Goal: Obtain resource: Obtain resource

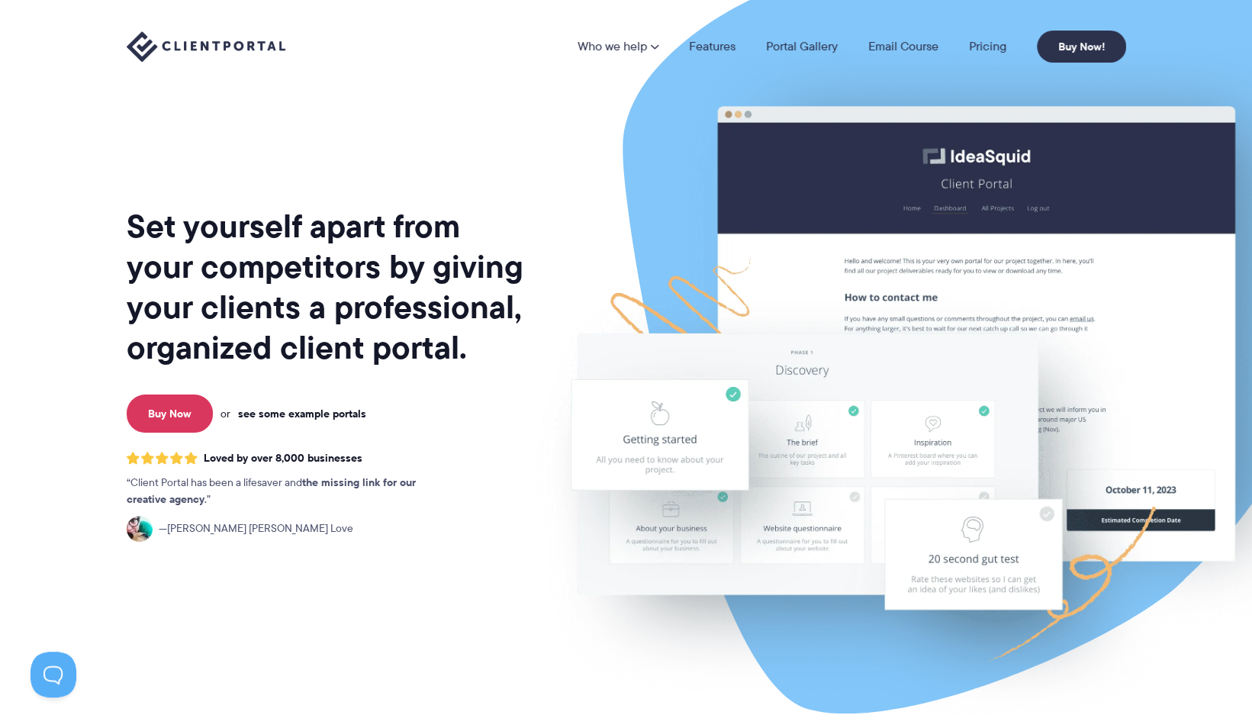
click at [322, 414] on link "see some example portals" at bounding box center [302, 414] width 128 height 14
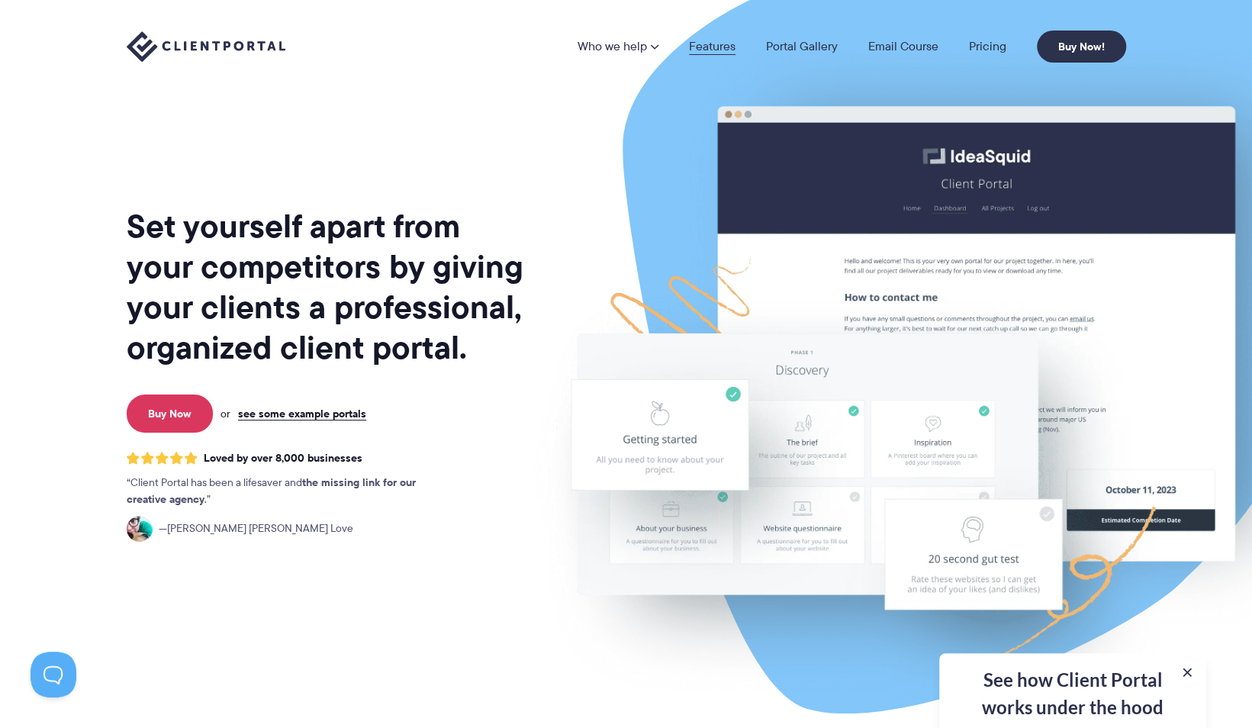
click at [693, 40] on link "Features" at bounding box center [712, 46] width 47 height 12
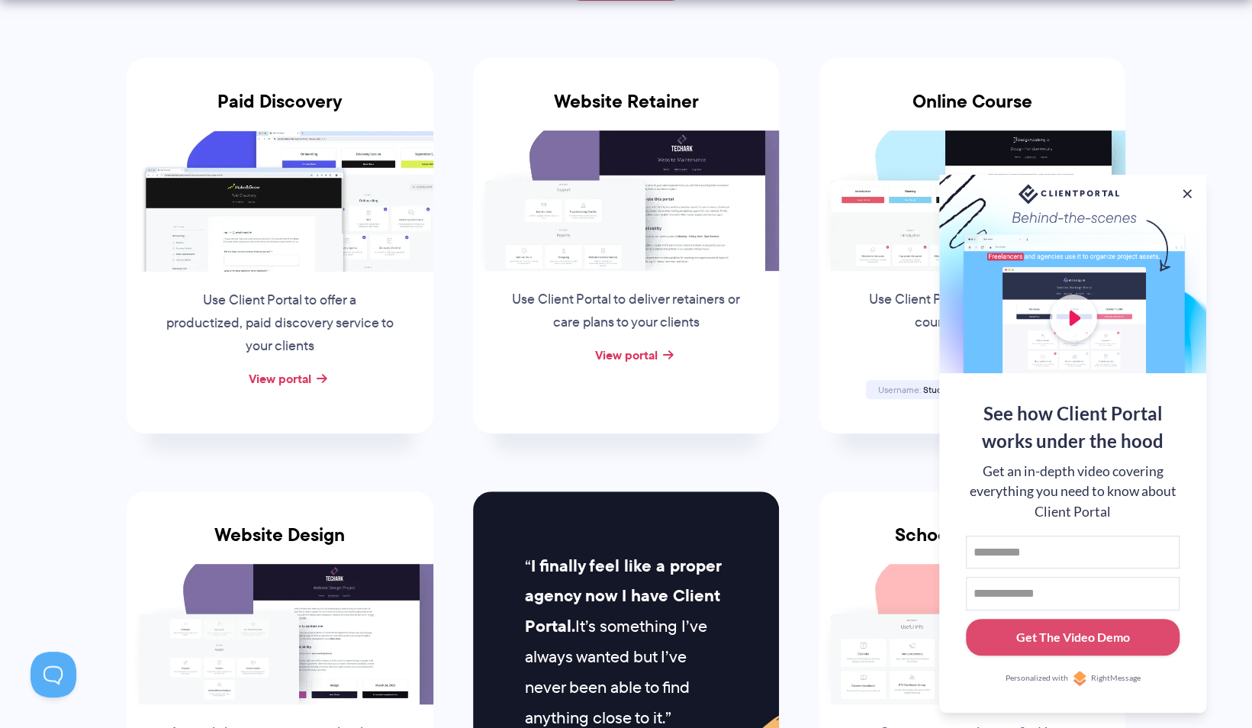
scroll to position [305, 0]
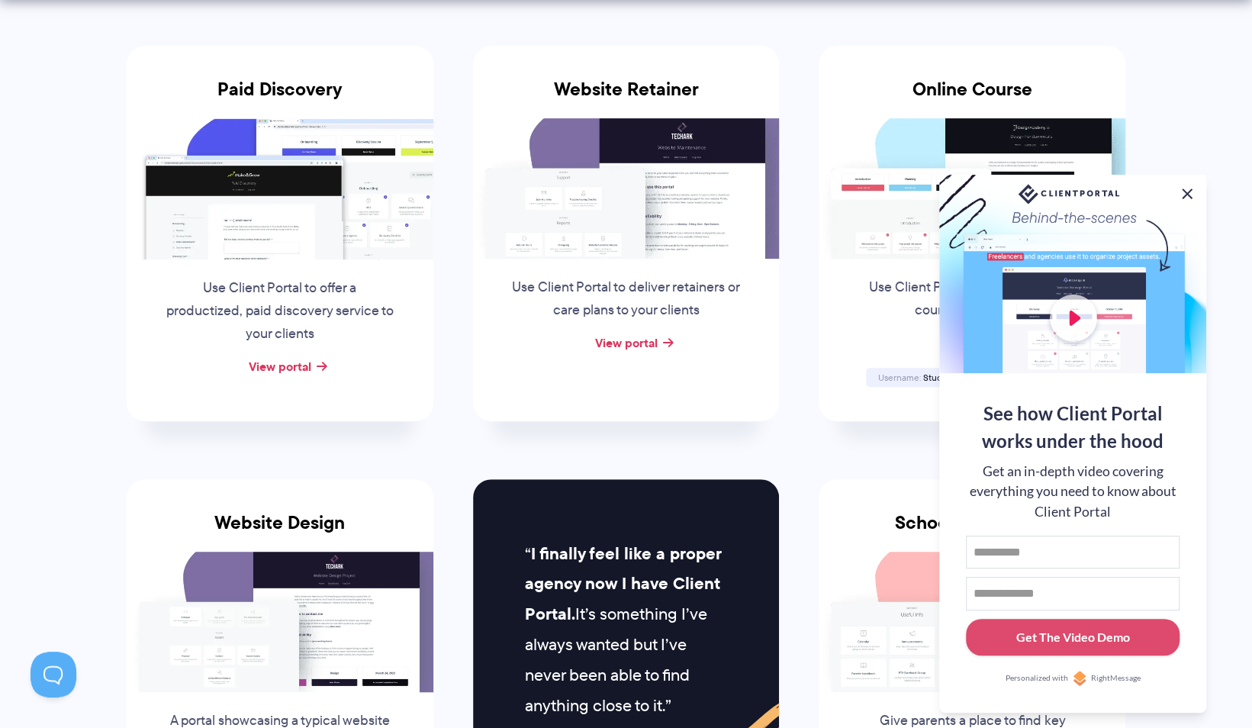
click at [1180, 190] on button at bounding box center [1187, 194] width 18 height 18
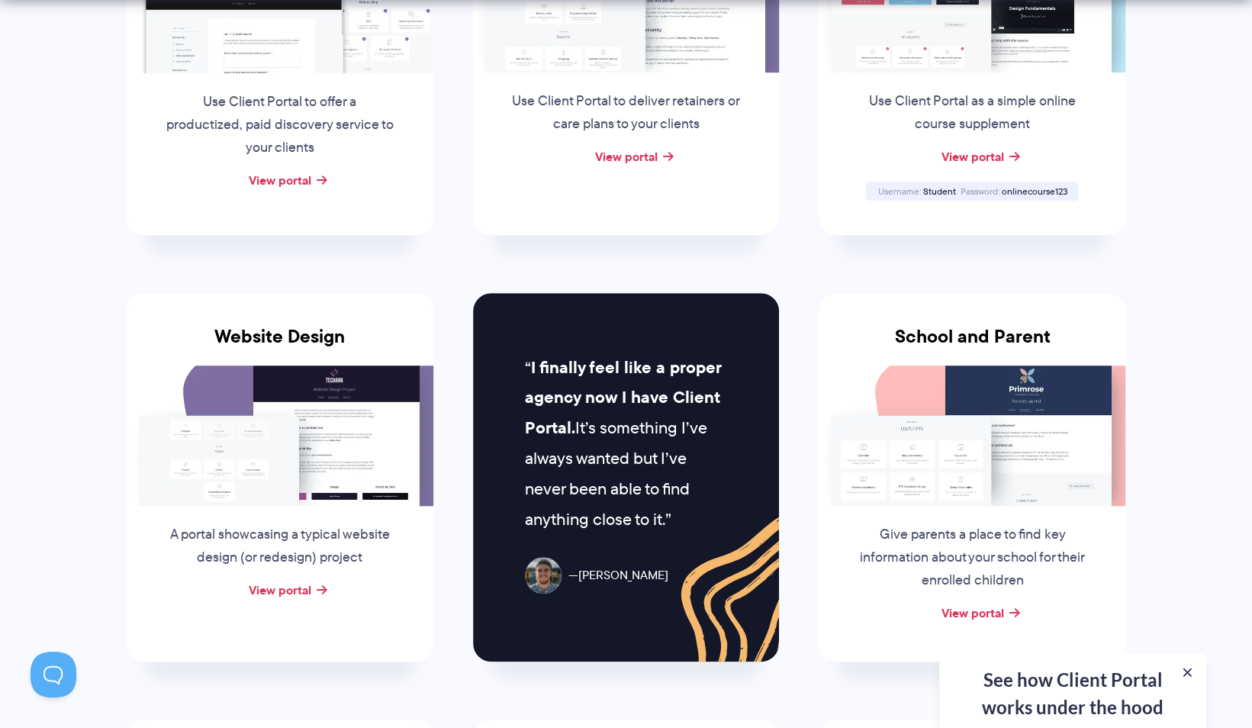
scroll to position [534, 0]
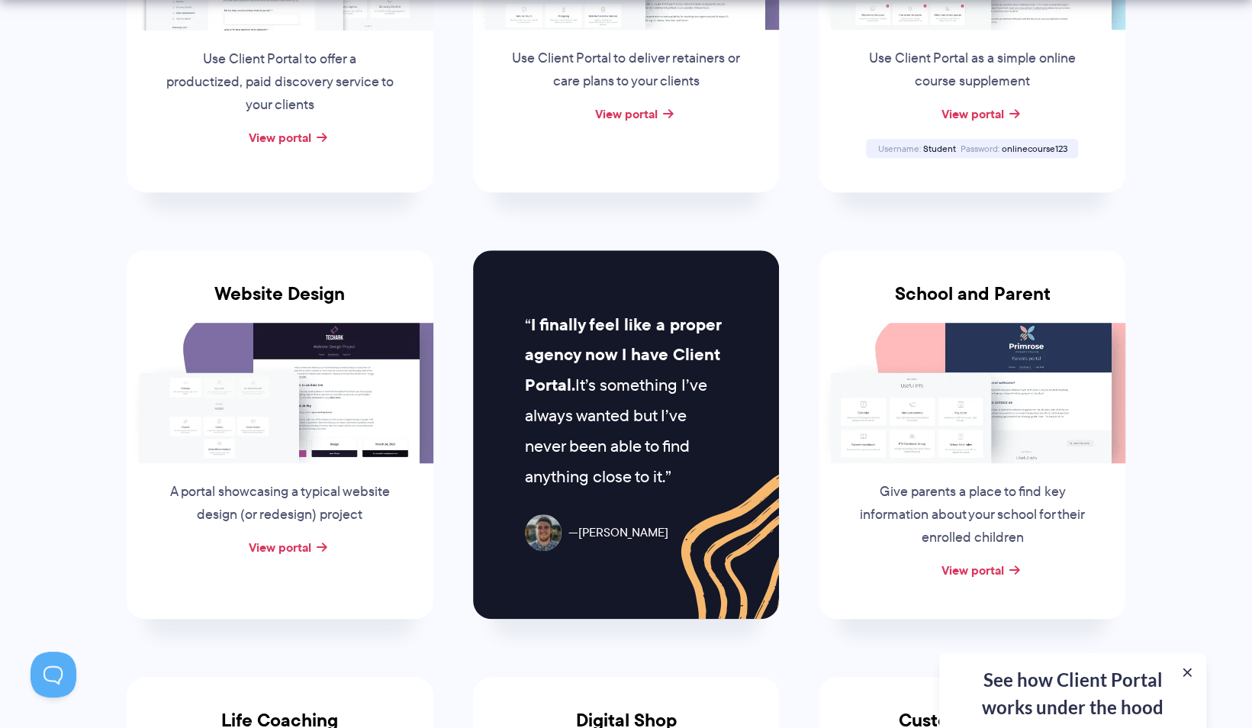
click at [293, 427] on img at bounding box center [280, 393] width 307 height 140
click at [280, 544] on link "View portal" at bounding box center [280, 547] width 63 height 18
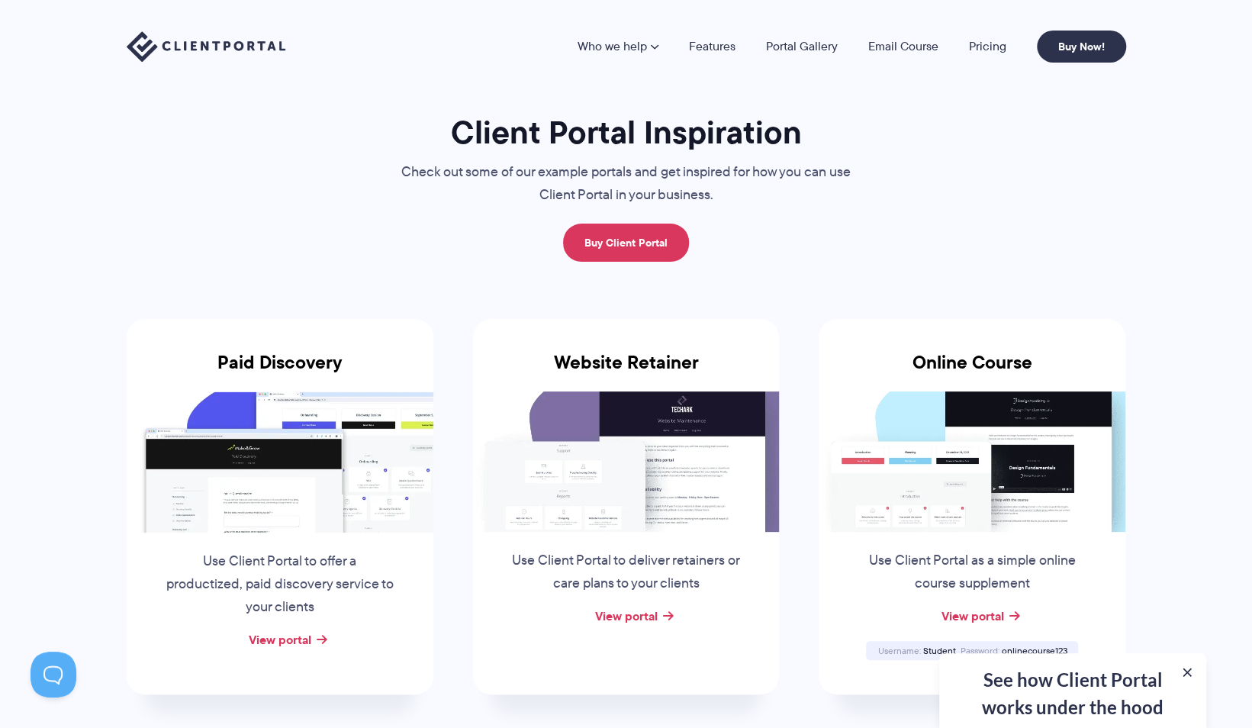
scroll to position [0, 0]
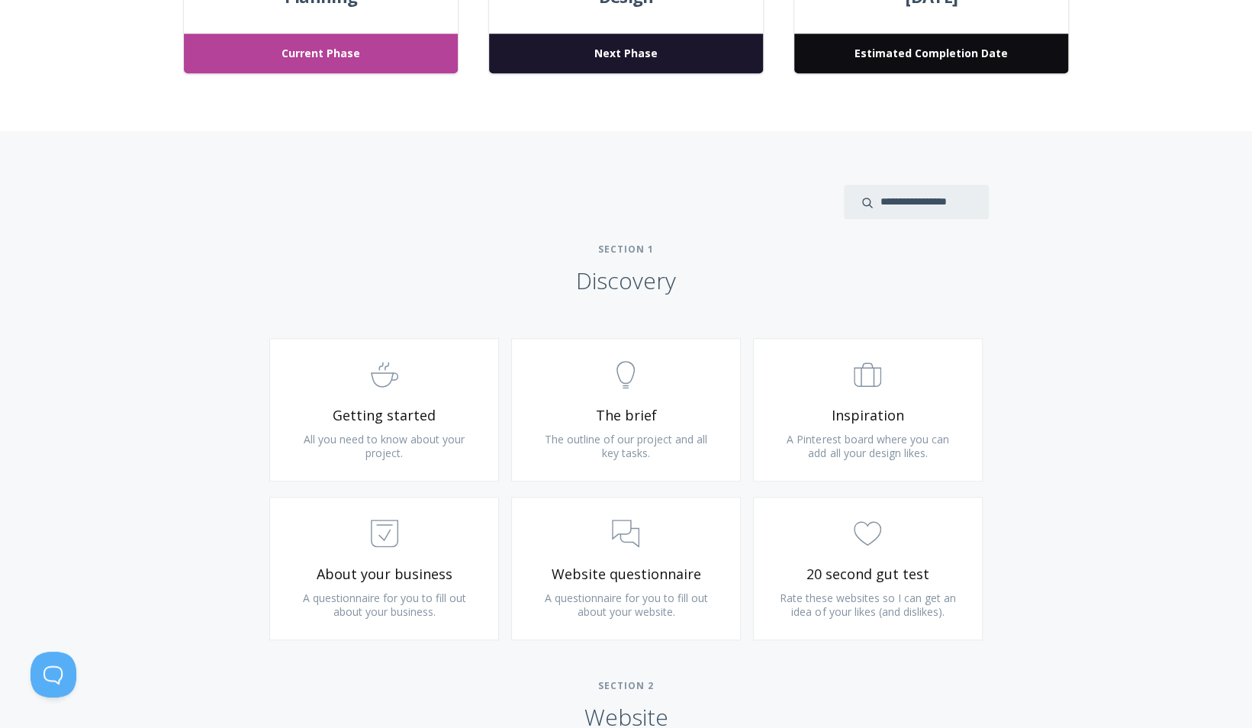
scroll to position [687, 0]
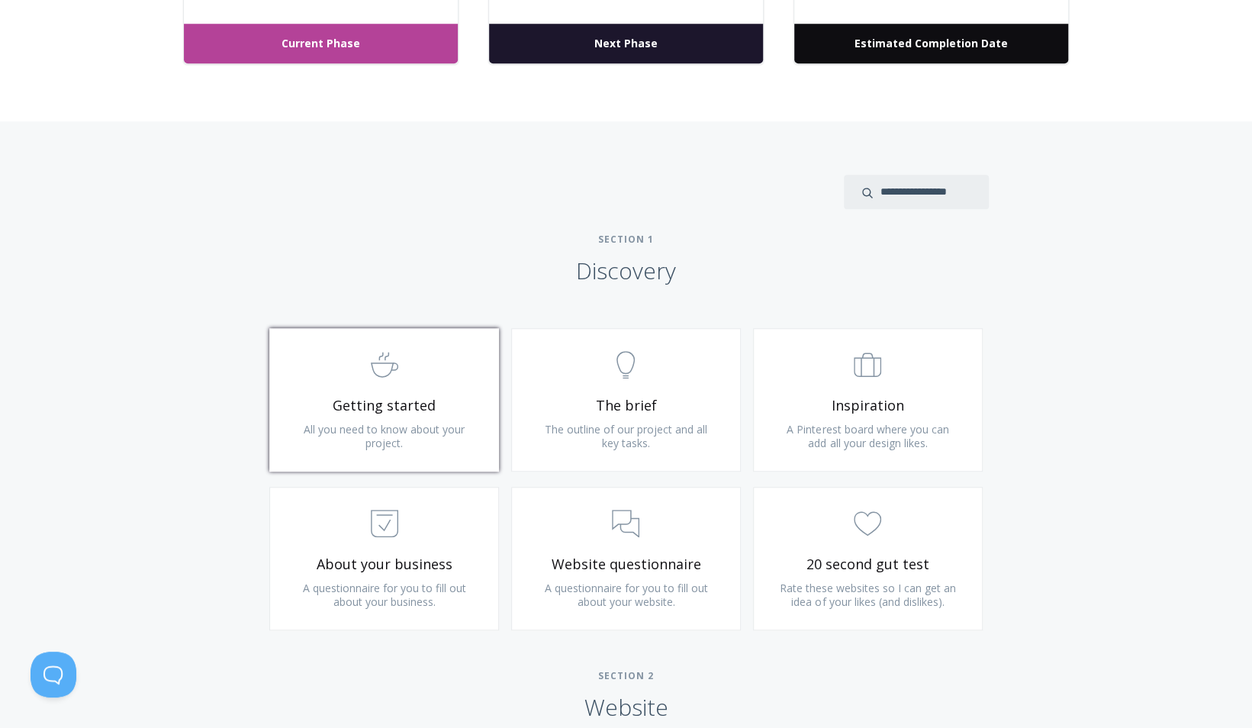
click at [319, 418] on link ".st0{fill:none;stroke:#000000;stroke-width:2;stroke-miterlimit:10;} Untitled-22…" at bounding box center [384, 399] width 230 height 143
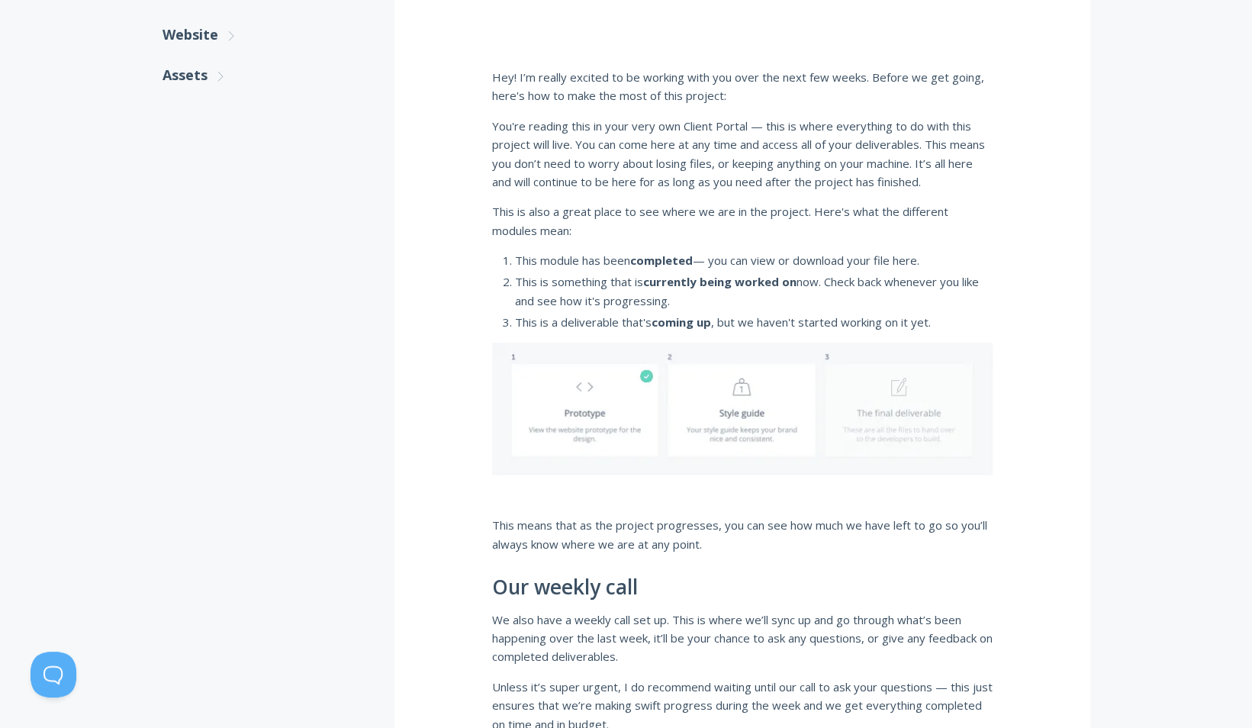
scroll to position [610, 0]
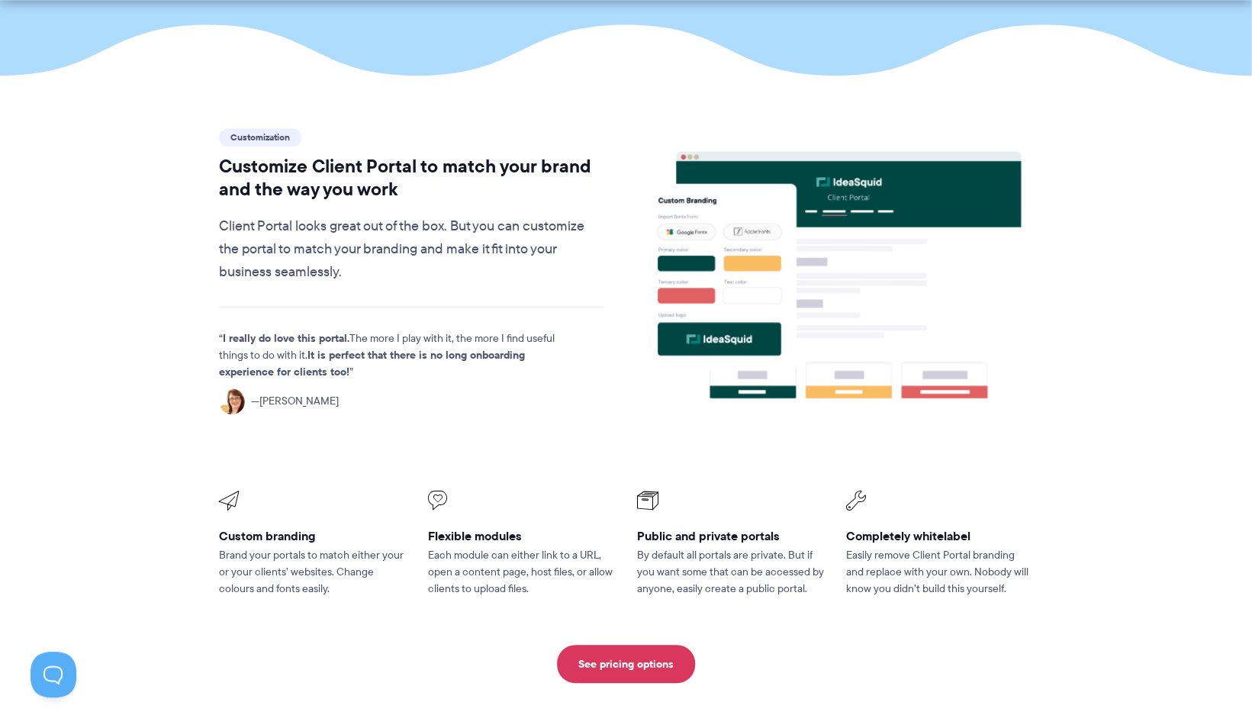
scroll to position [381, 0]
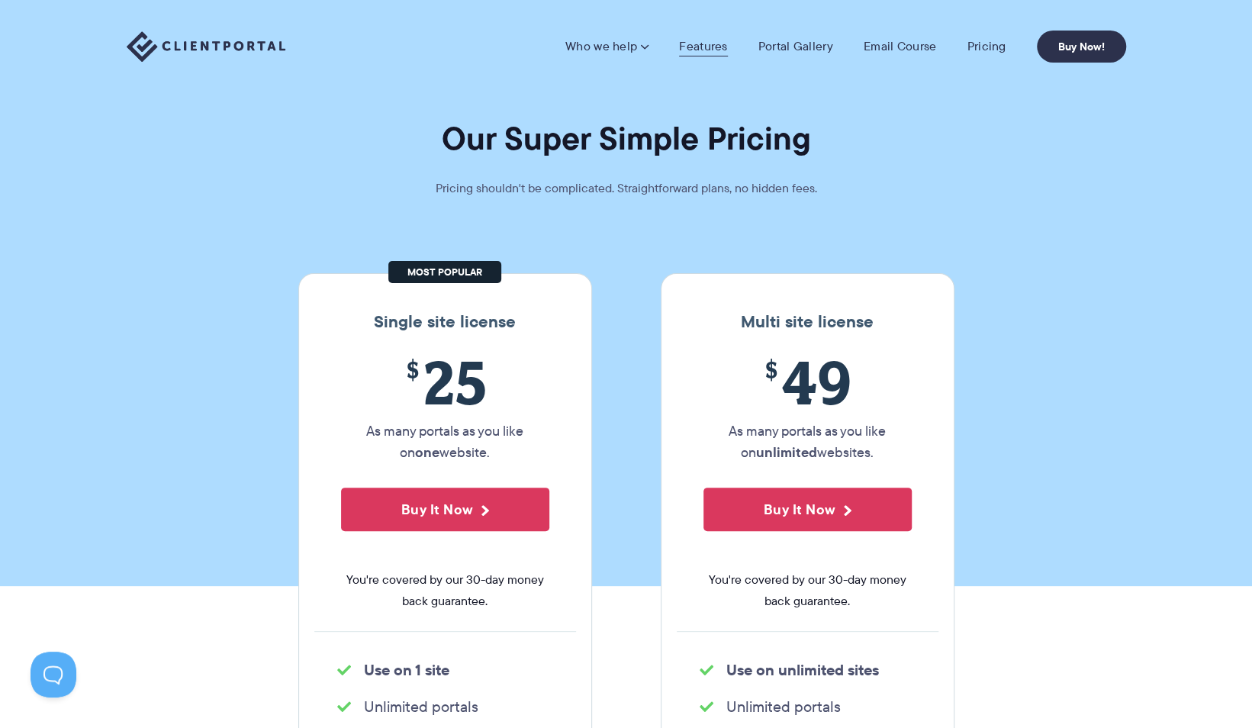
click at [697, 40] on link "Features" at bounding box center [703, 46] width 48 height 15
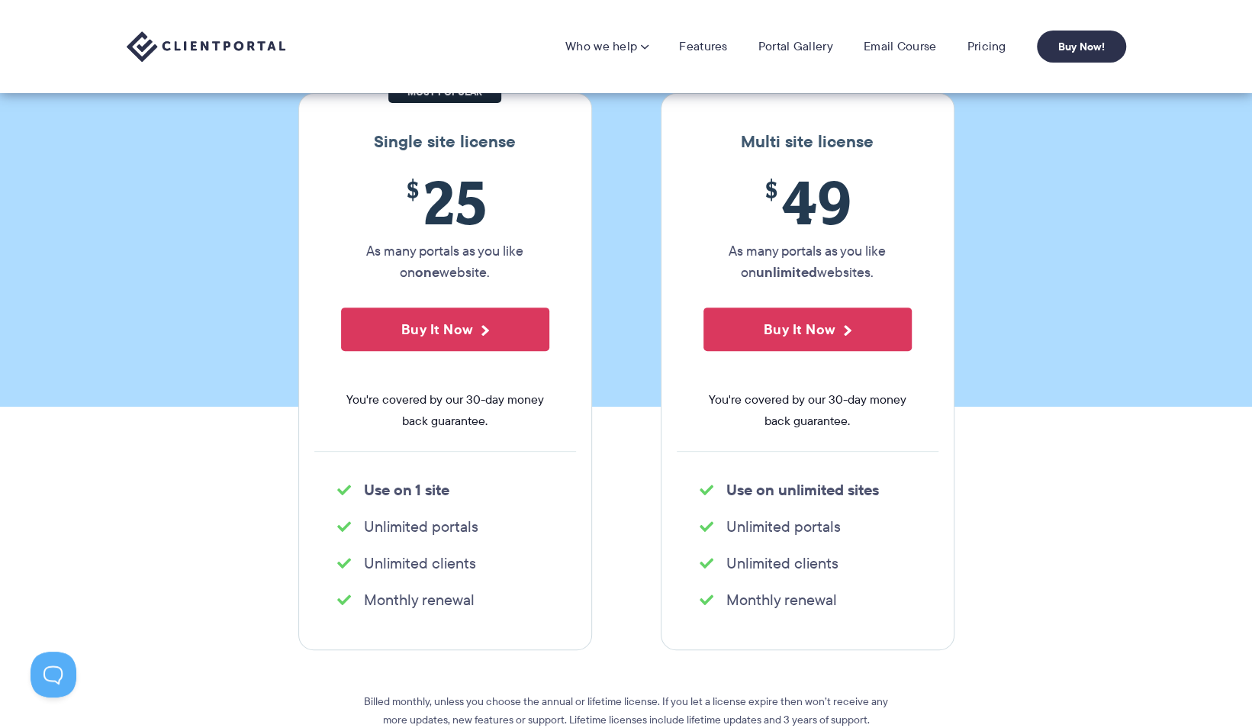
scroll to position [153, 0]
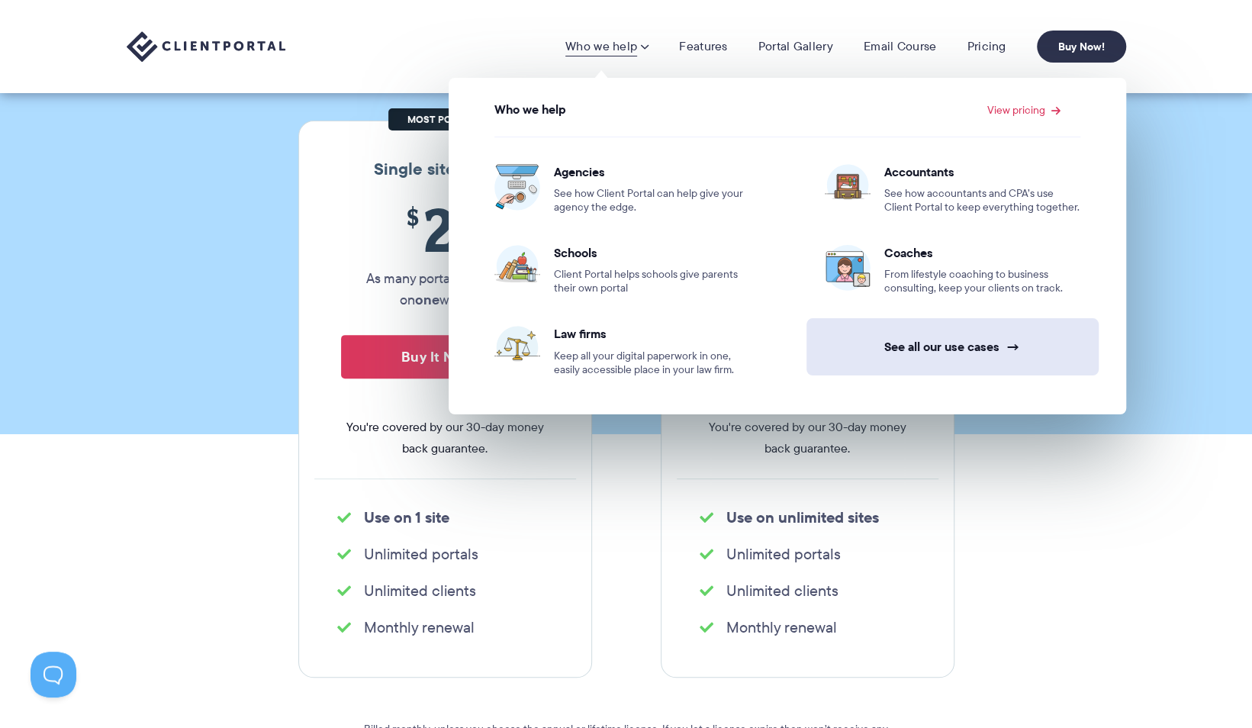
click at [916, 346] on link "See all our use cases →" at bounding box center [952, 346] width 292 height 57
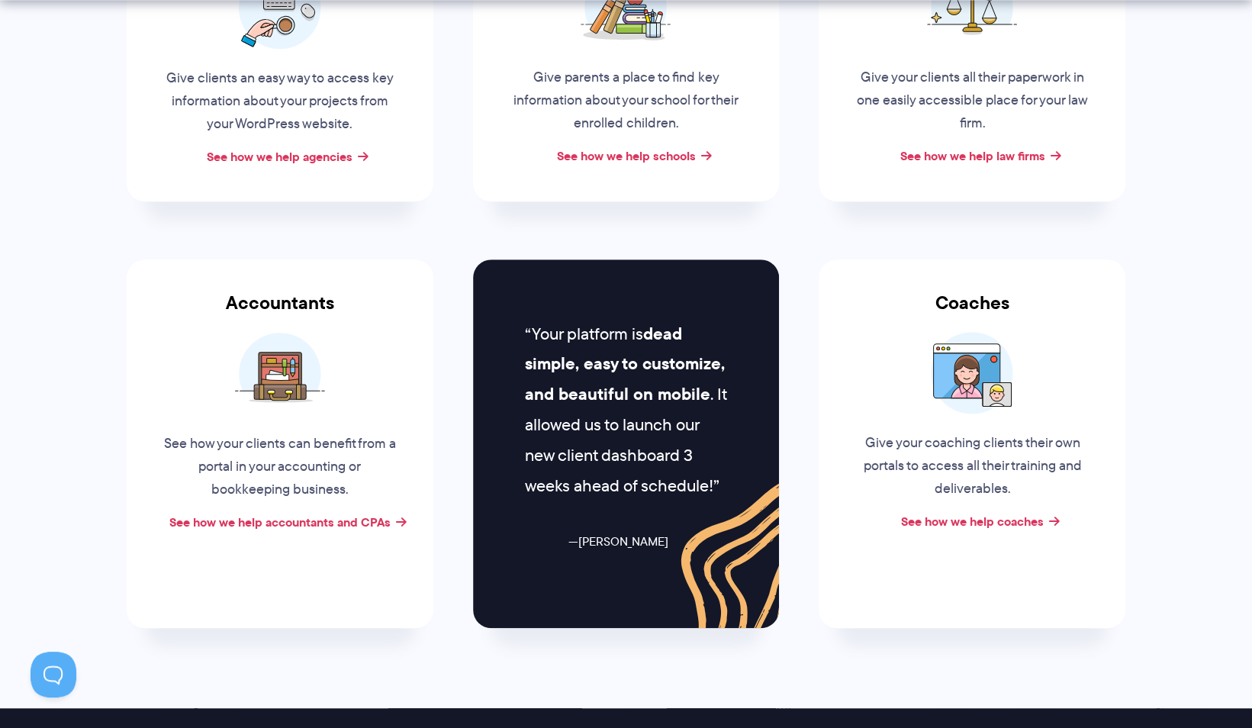
scroll to position [534, 0]
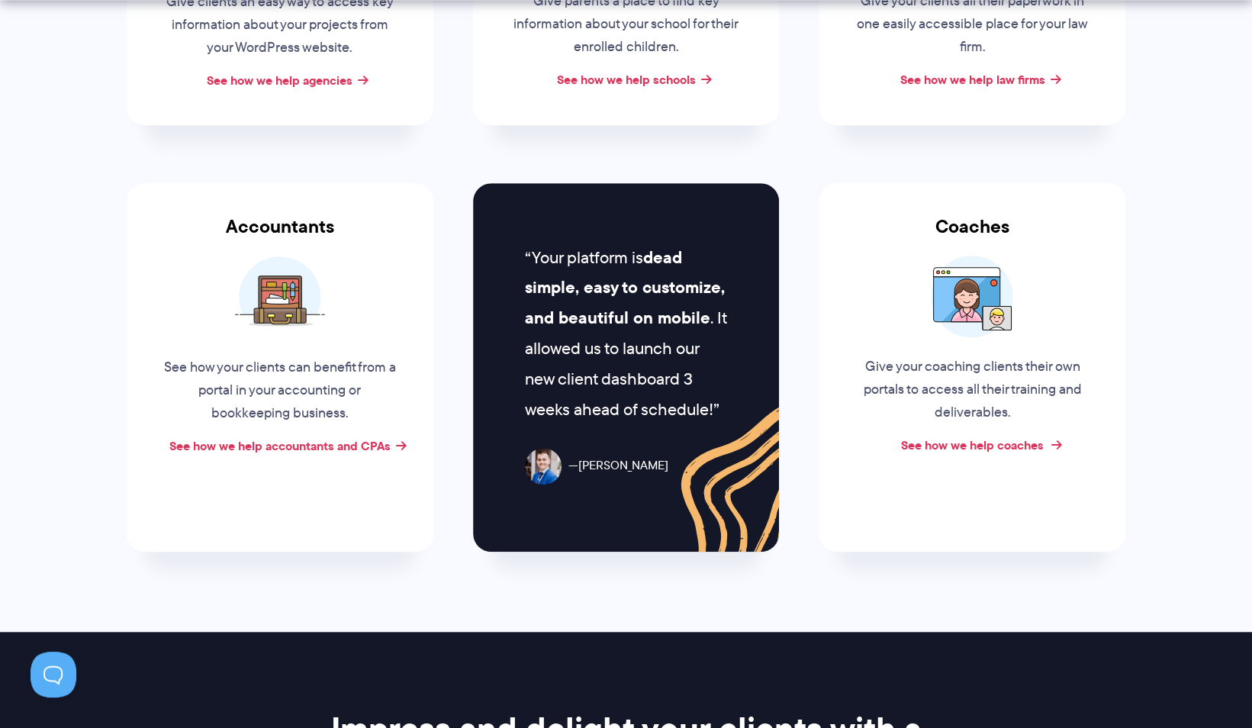
click at [936, 449] on link "See how we help coaches" at bounding box center [972, 445] width 143 height 18
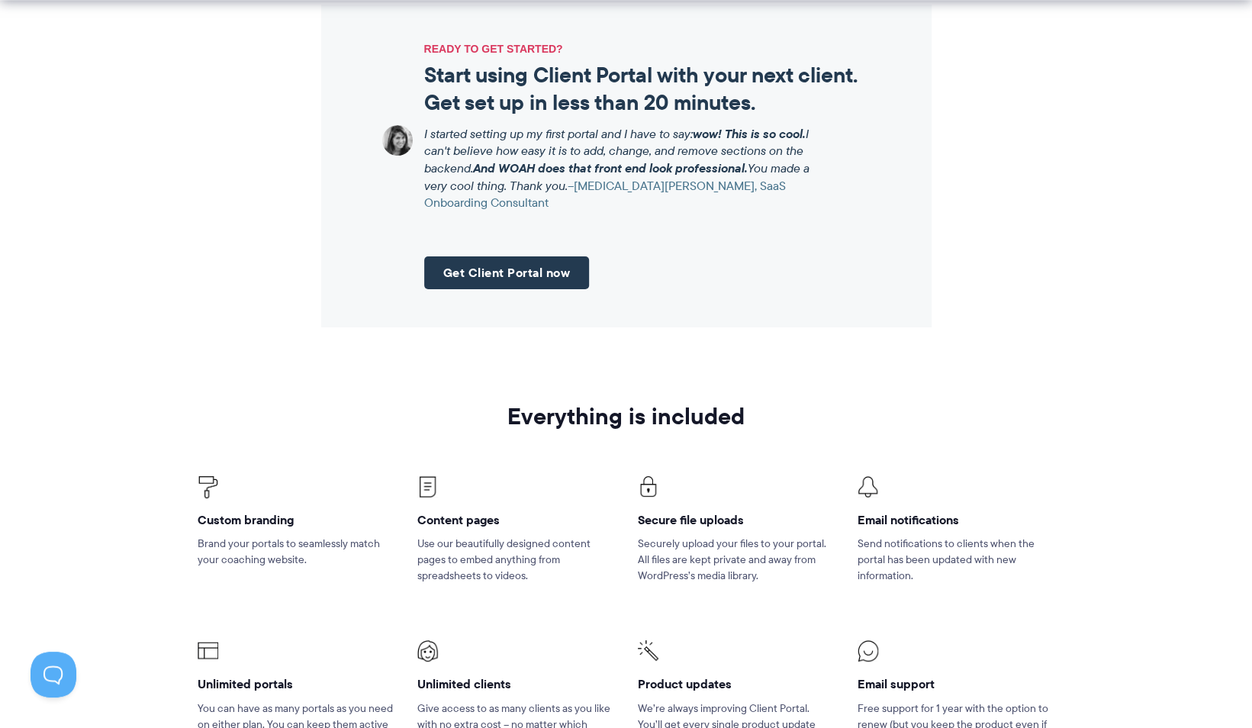
scroll to position [1907, 0]
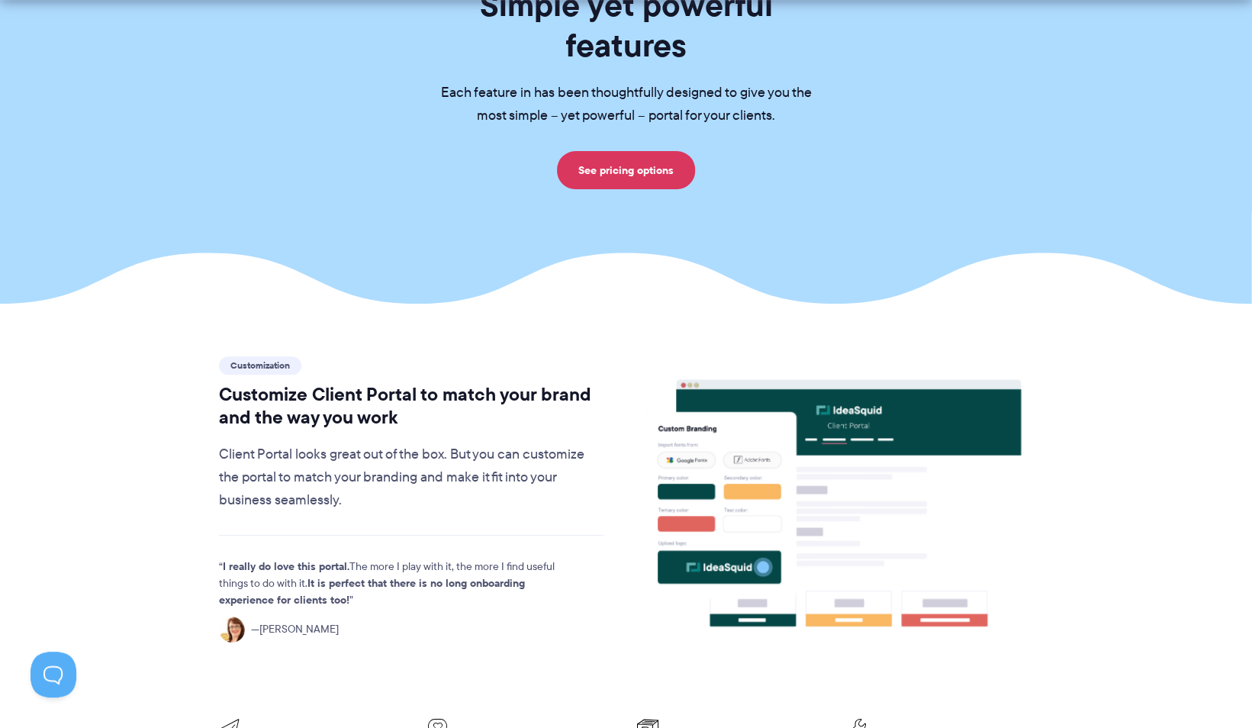
click at [739, 405] on image at bounding box center [757, 488] width 140 height 166
click at [758, 436] on image at bounding box center [757, 488] width 140 height 166
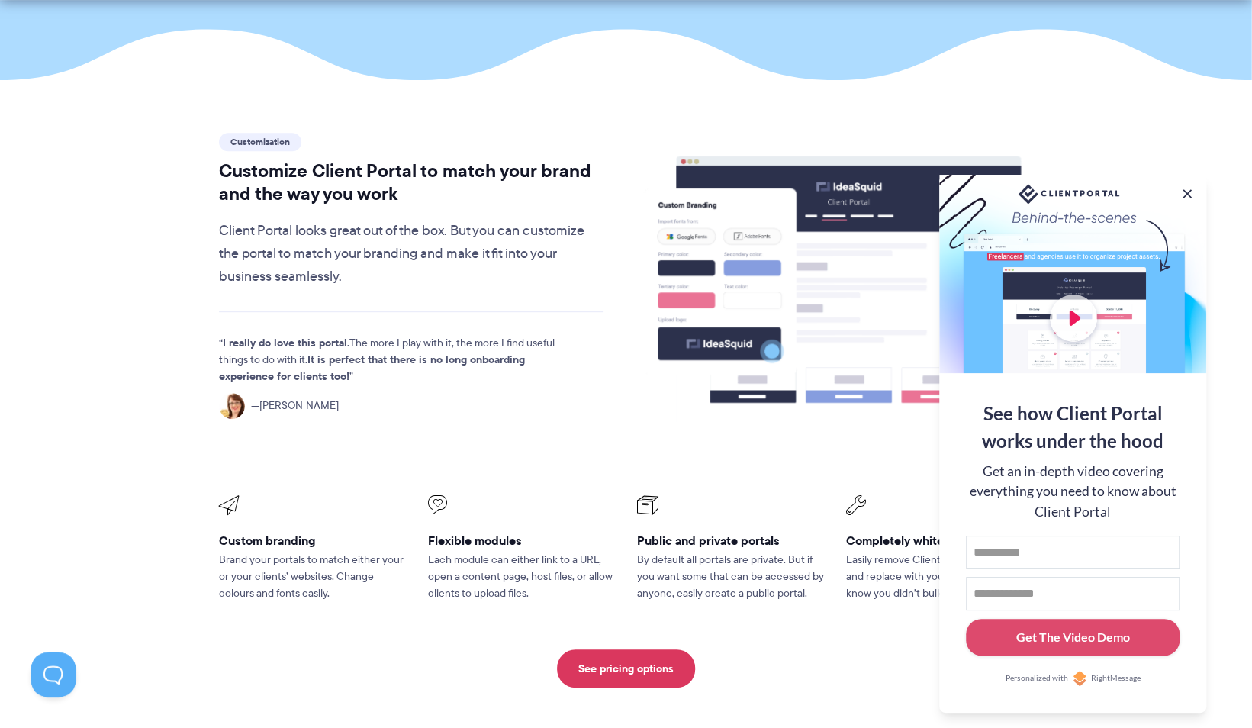
scroll to position [381, 0]
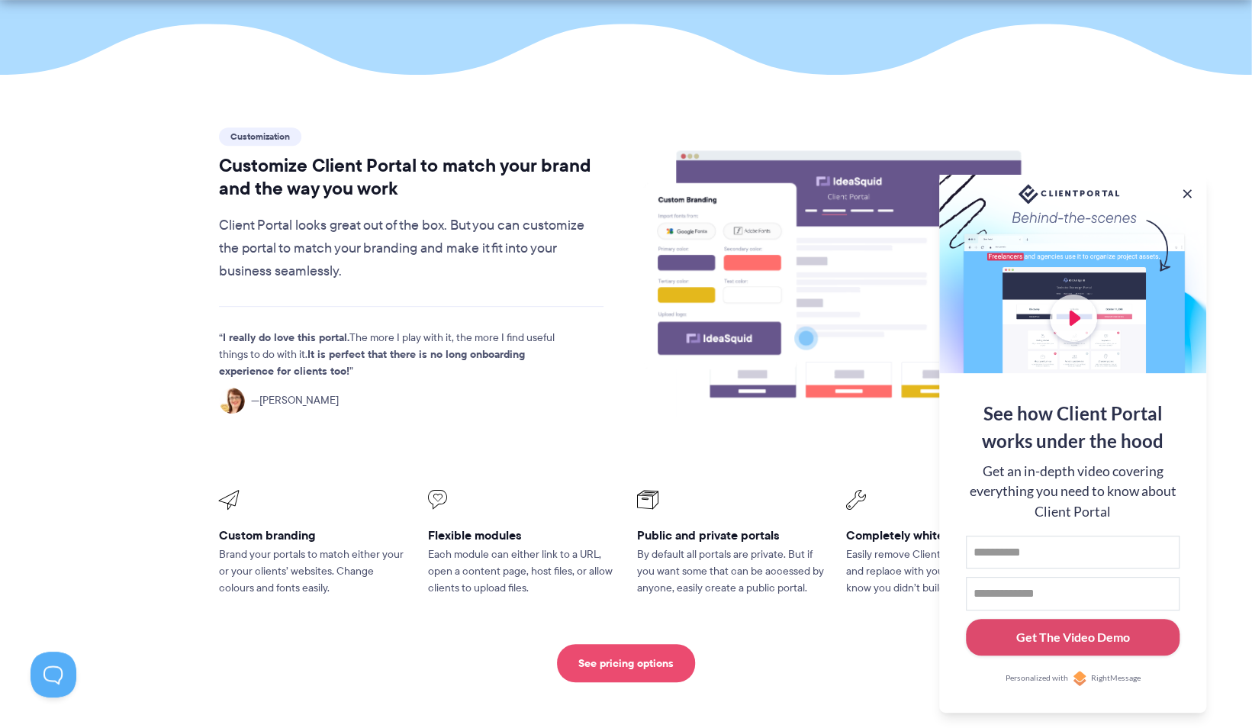
click at [673, 644] on link "See pricing options" at bounding box center [626, 663] width 138 height 38
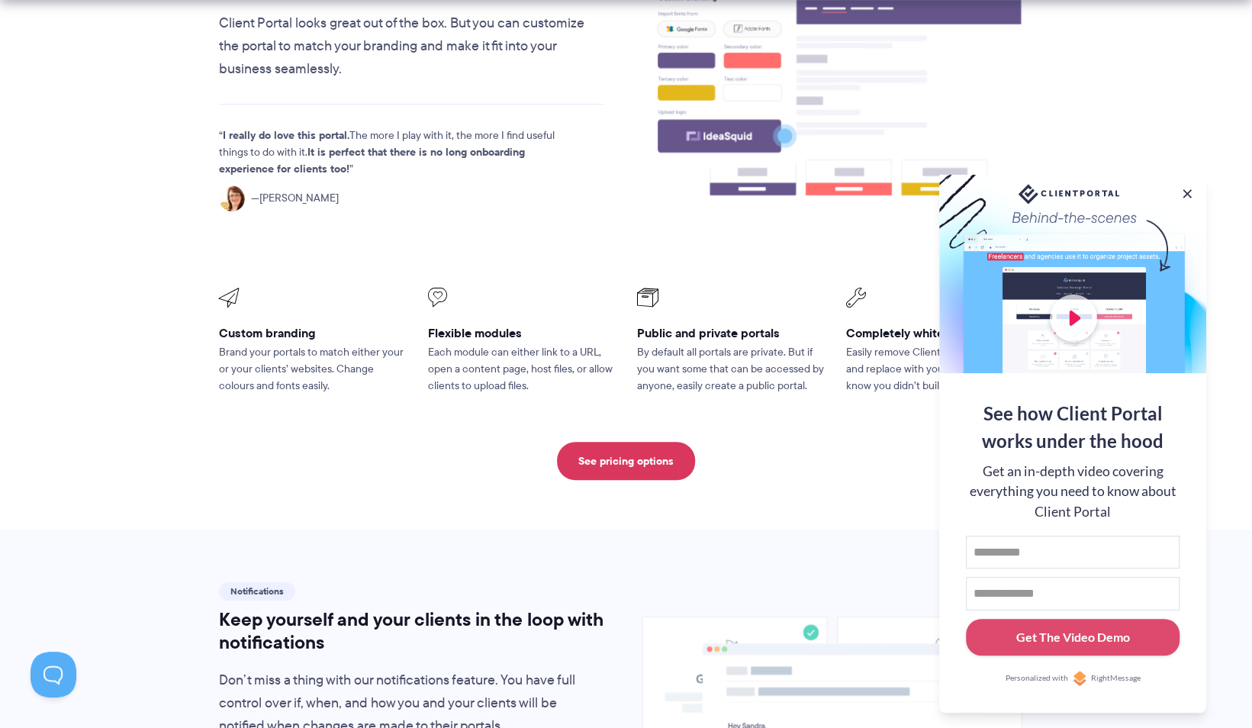
scroll to position [610, 0]
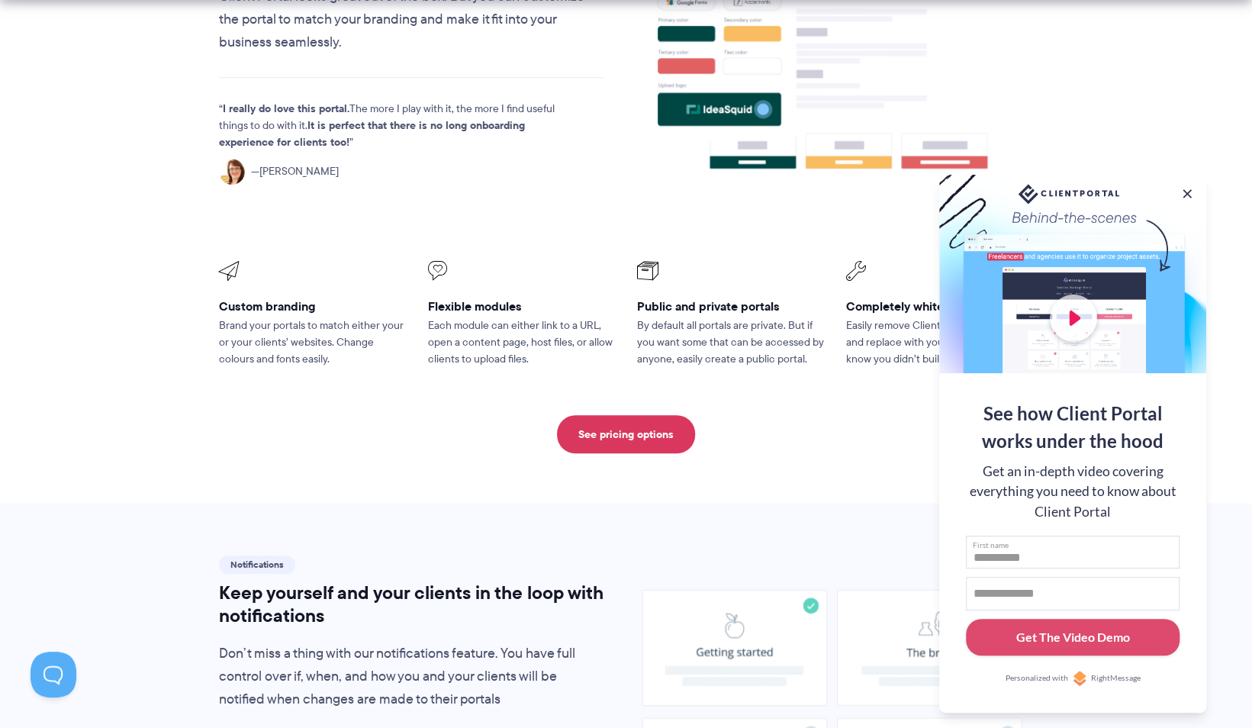
click at [1043, 540] on input "First name" at bounding box center [1073, 553] width 214 height 34
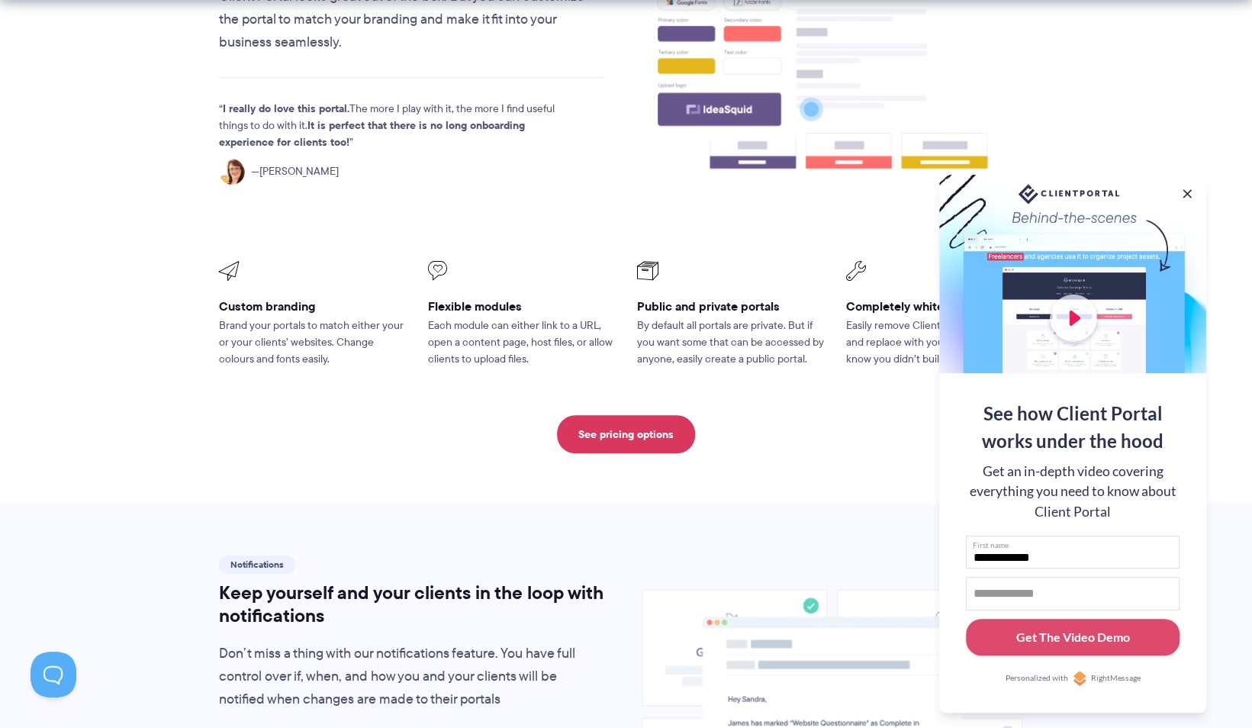
type input "**********"
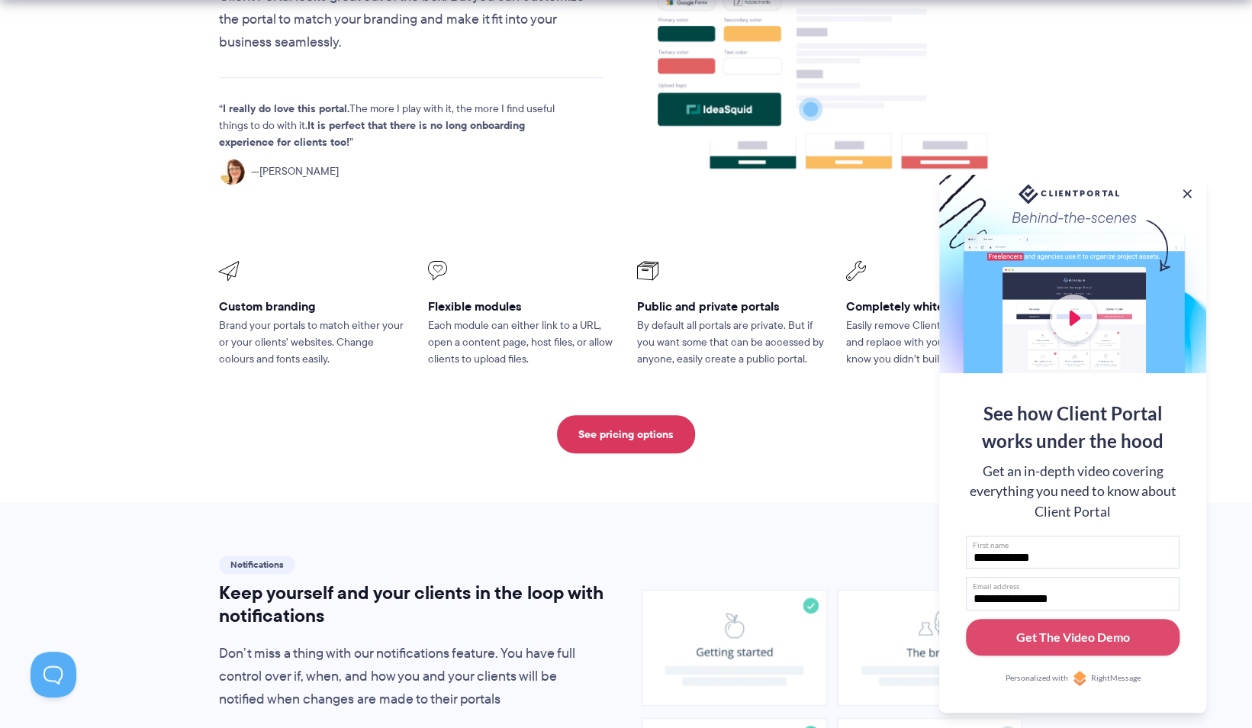
type input "**********"
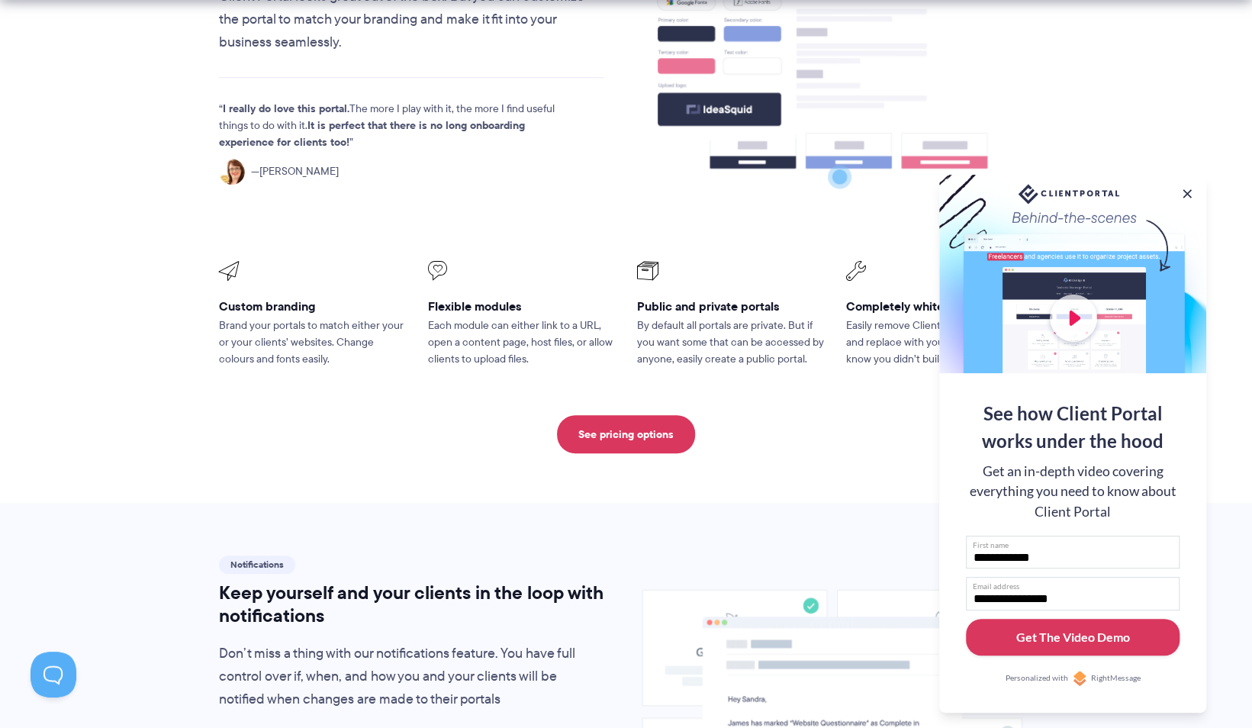
click at [1042, 635] on div "Get The Video Demo" at bounding box center [1073, 637] width 114 height 18
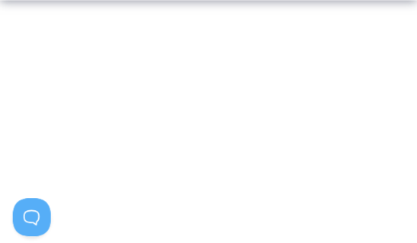
scroll to position [404, 0]
